Goal: Find specific page/section: Find specific page/section

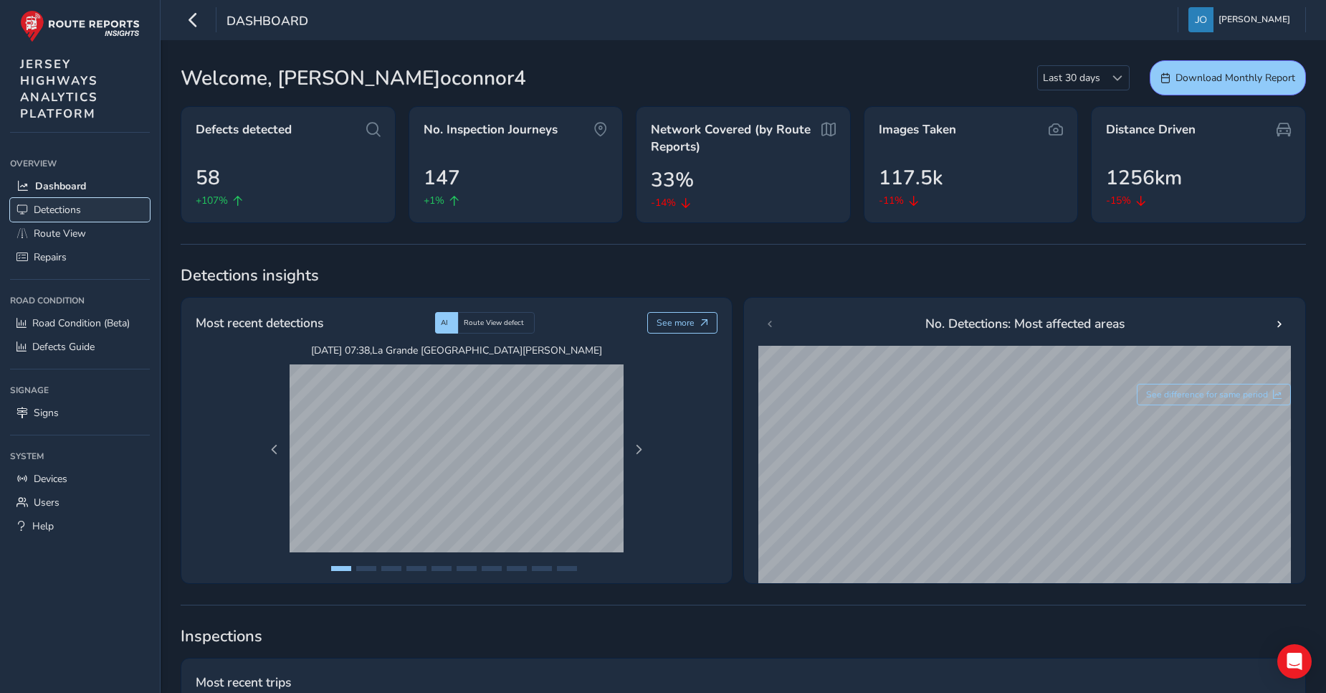
click at [69, 213] on span "Detections" at bounding box center [57, 210] width 47 height 14
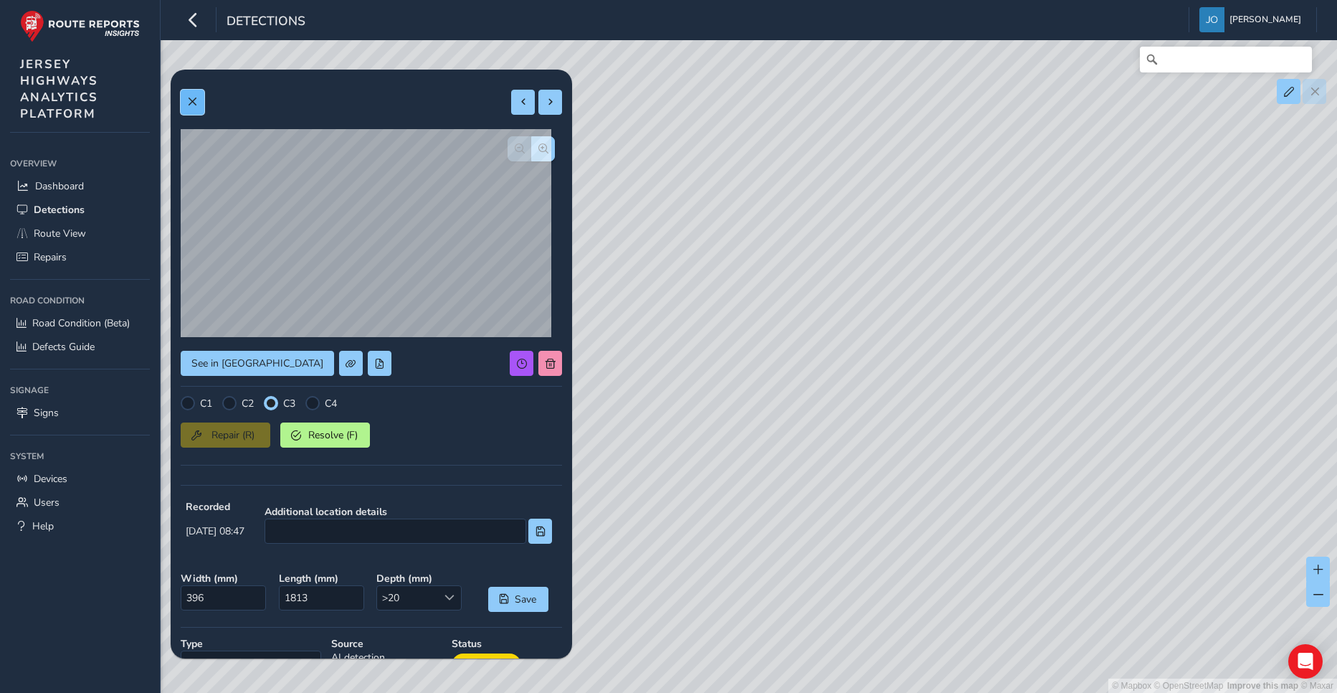
click at [193, 105] on span at bounding box center [192, 102] width 10 height 10
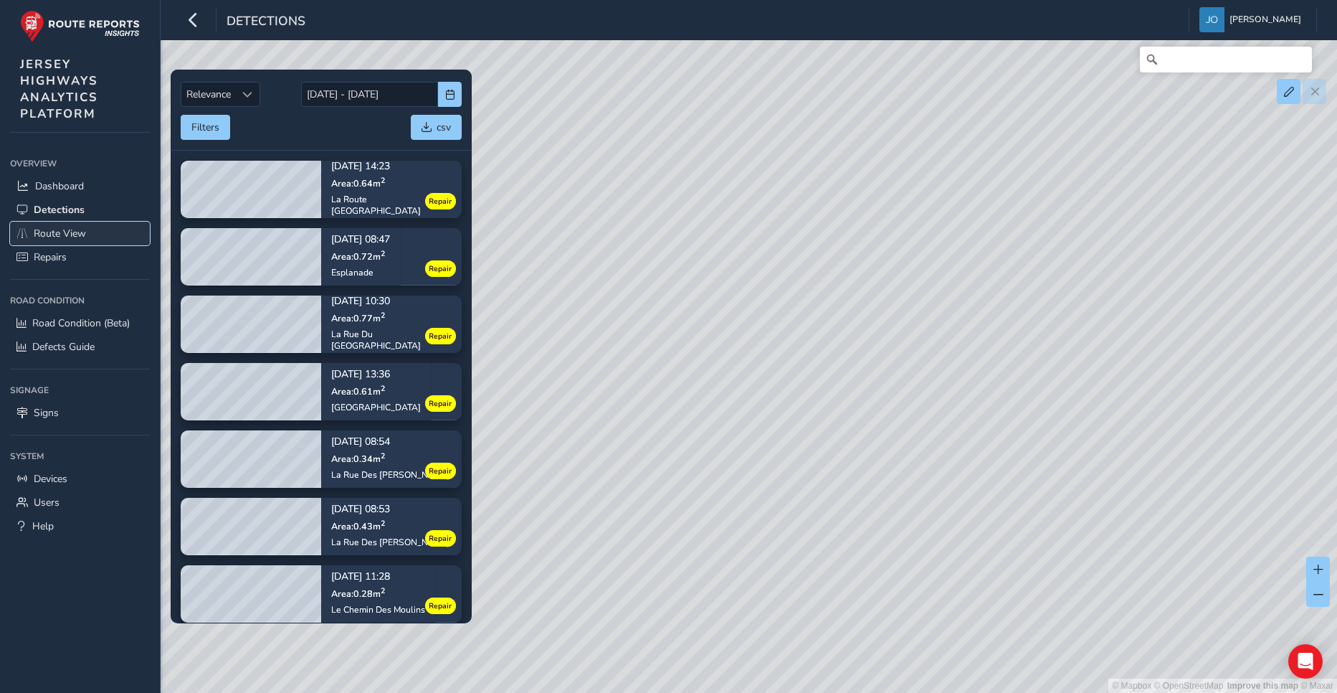
click at [67, 232] on span "Route View" at bounding box center [60, 234] width 52 height 14
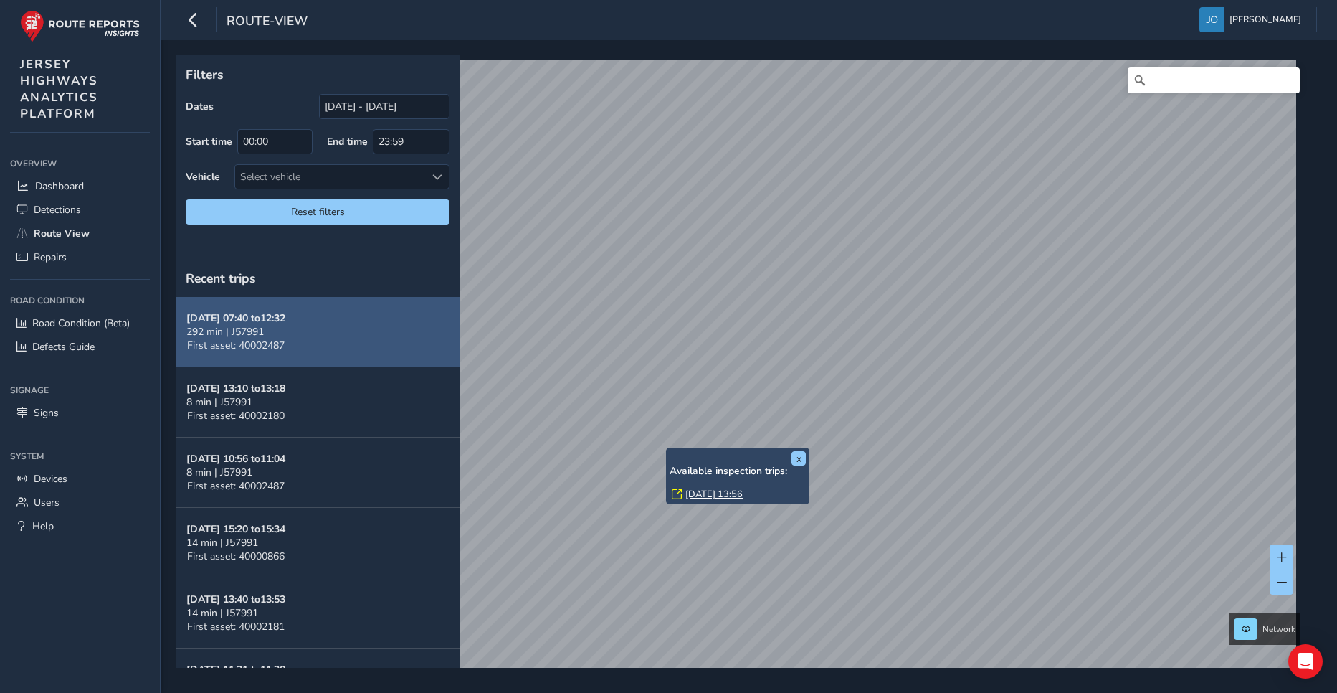
click at [243, 324] on strong "[DATE] 07:40 to 12:32" at bounding box center [235, 318] width 99 height 14
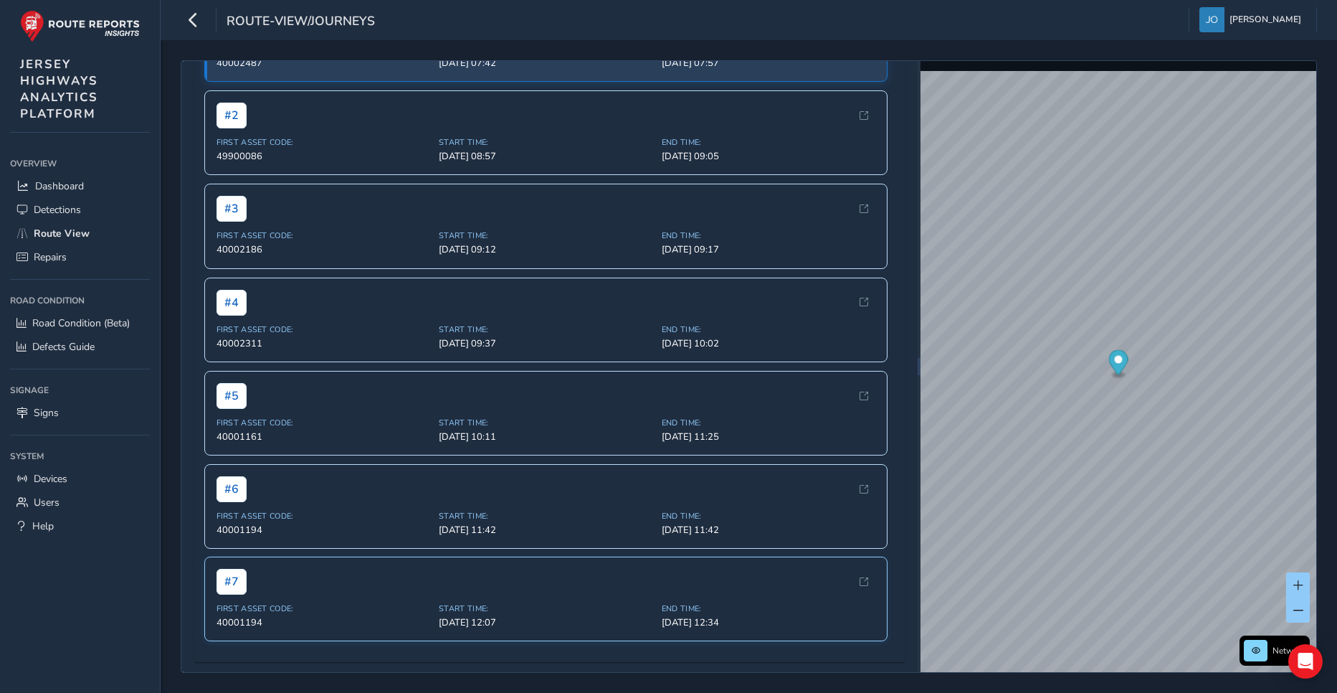
scroll to position [404, 0]
click at [192, 16] on icon "button" at bounding box center [193, 19] width 15 height 25
